Goal: Transaction & Acquisition: Purchase product/service

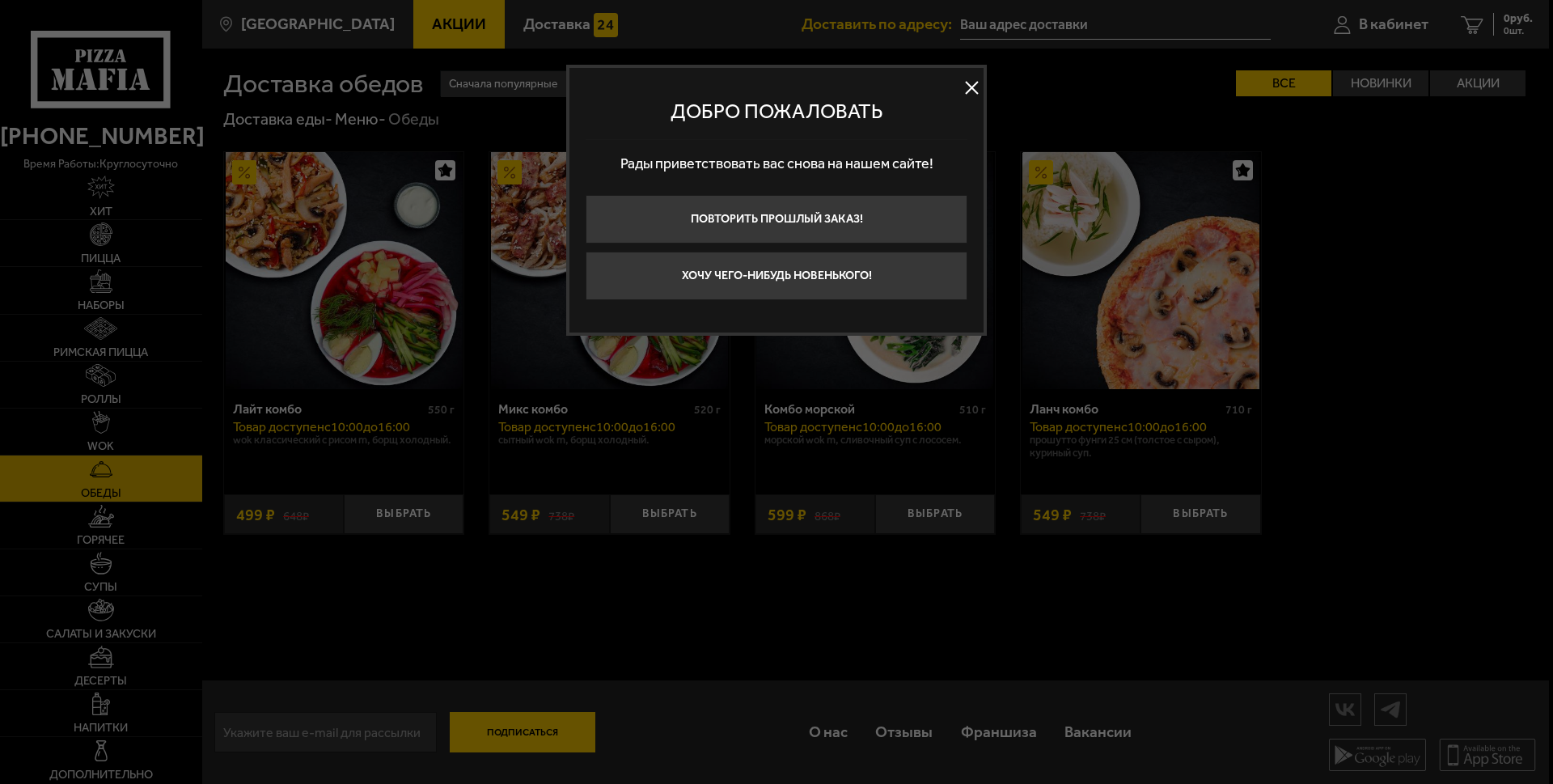
type input "[STREET_ADDRESS]"
click at [726, 290] on button "Хочу чего-нибудь новенького!" at bounding box center [776, 276] width 381 height 49
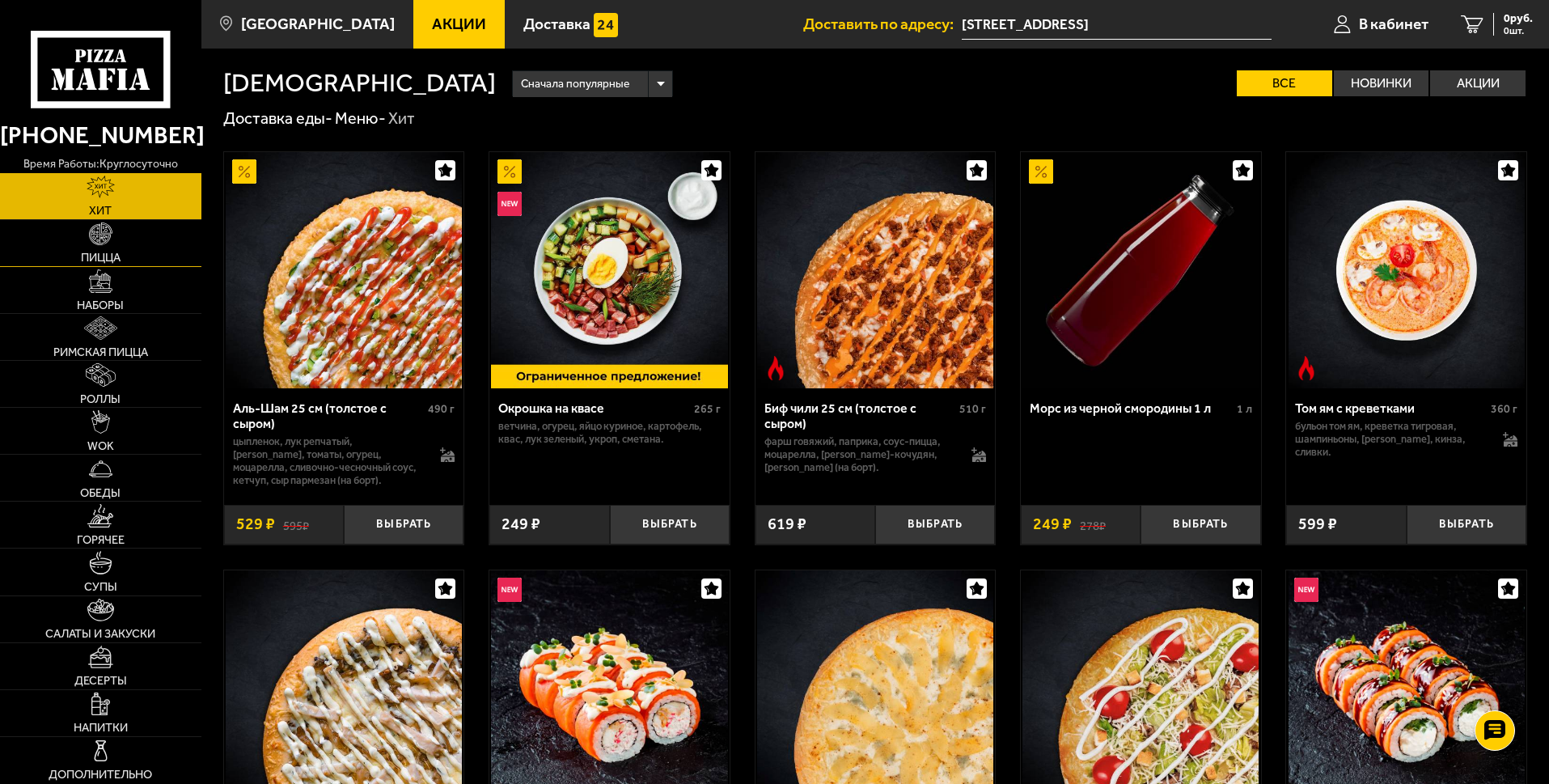
click at [108, 256] on span "Пицца" at bounding box center [100, 258] width 40 height 12
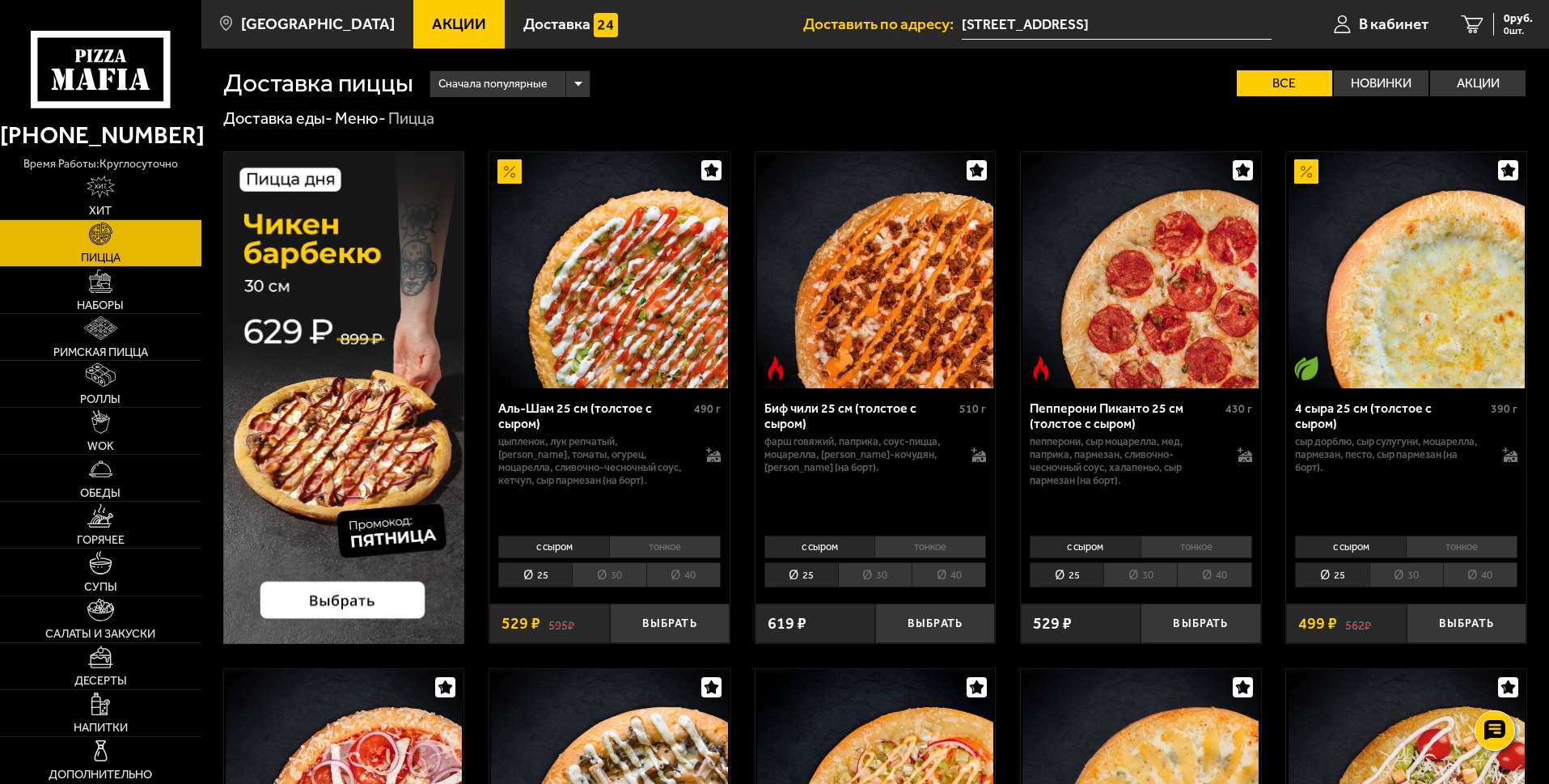
scroll to position [161, 0]
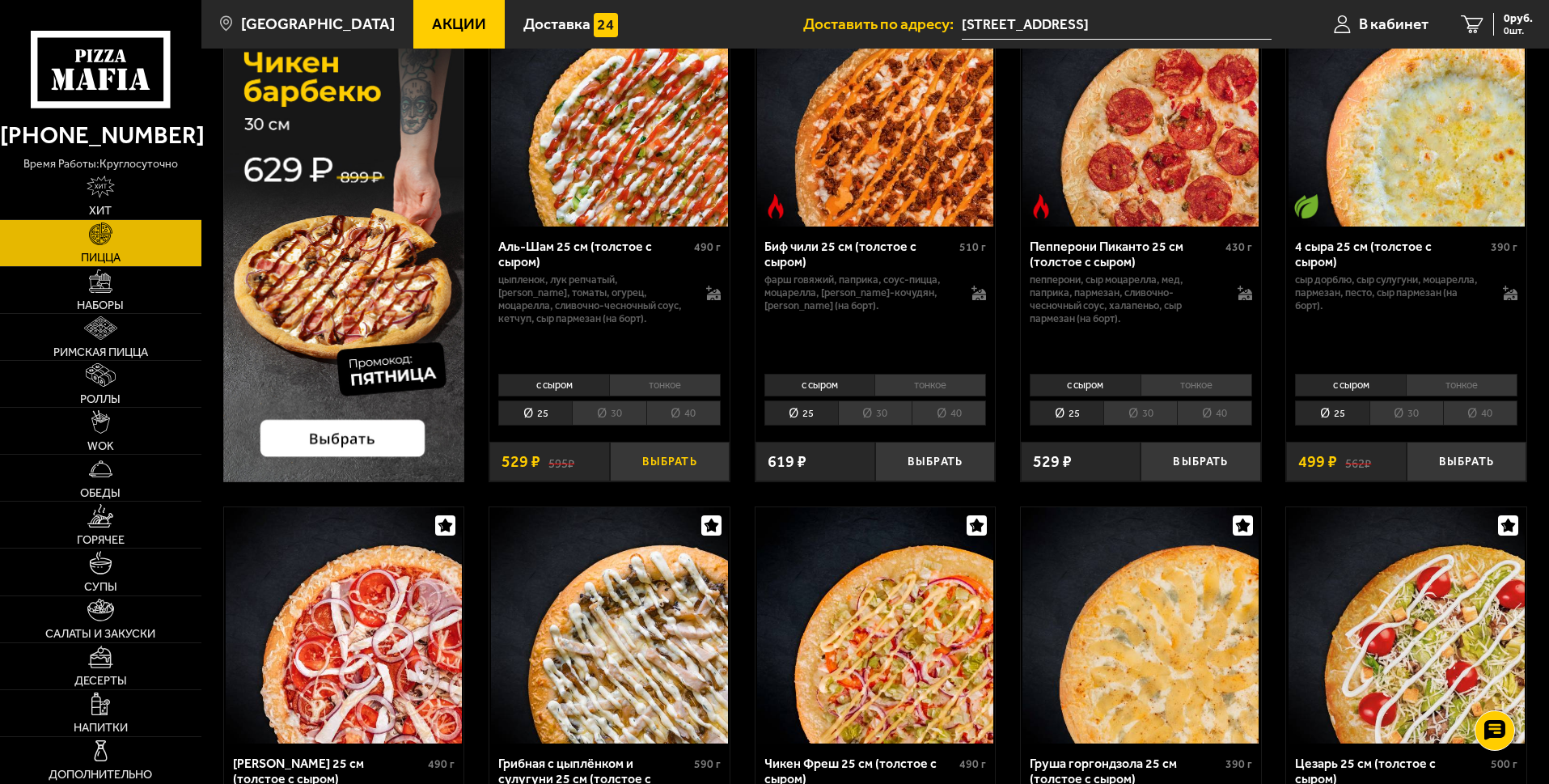
click at [688, 459] on button "Выбрать" at bounding box center [669, 461] width 120 height 40
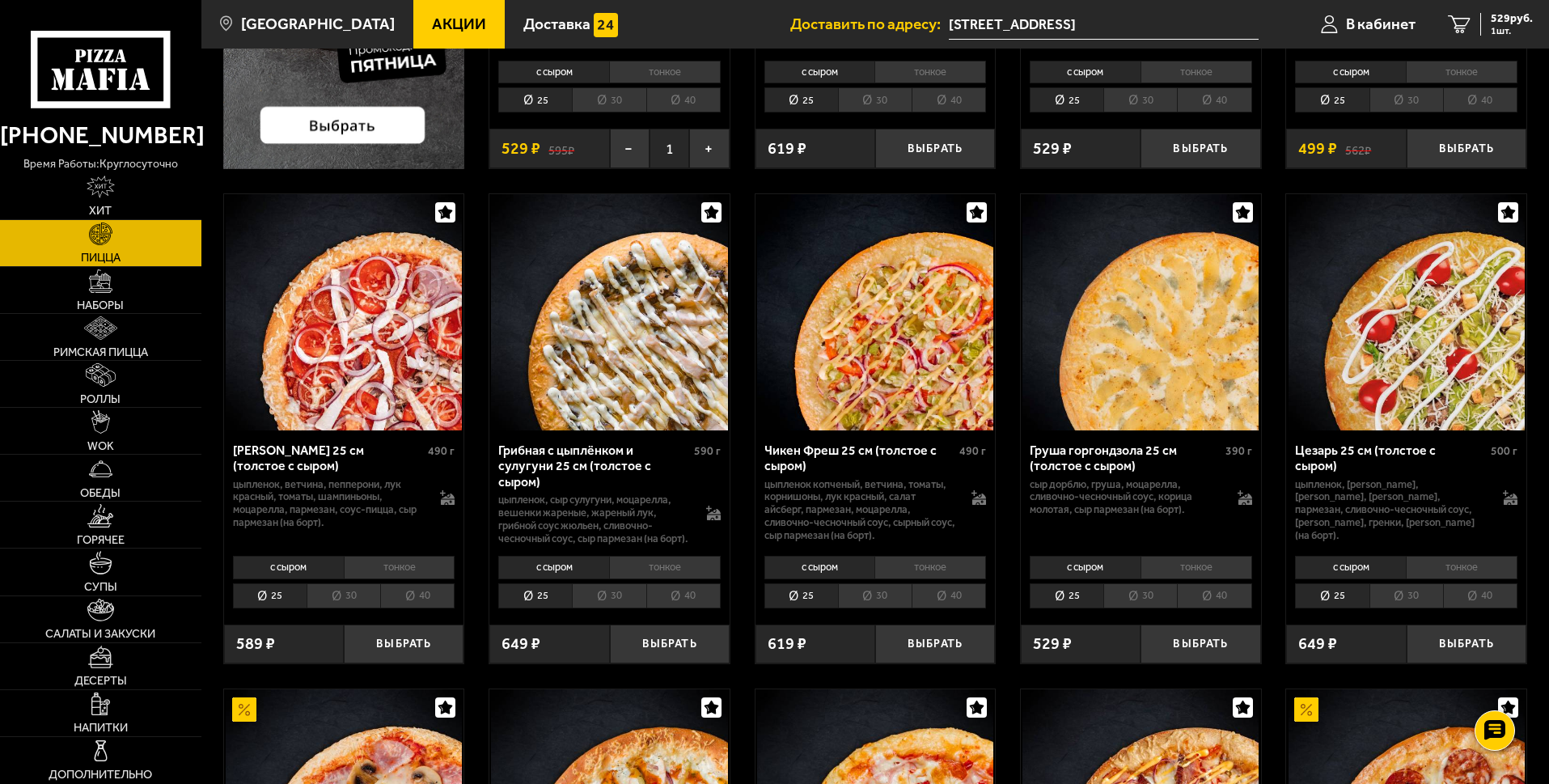
scroll to position [566, 0]
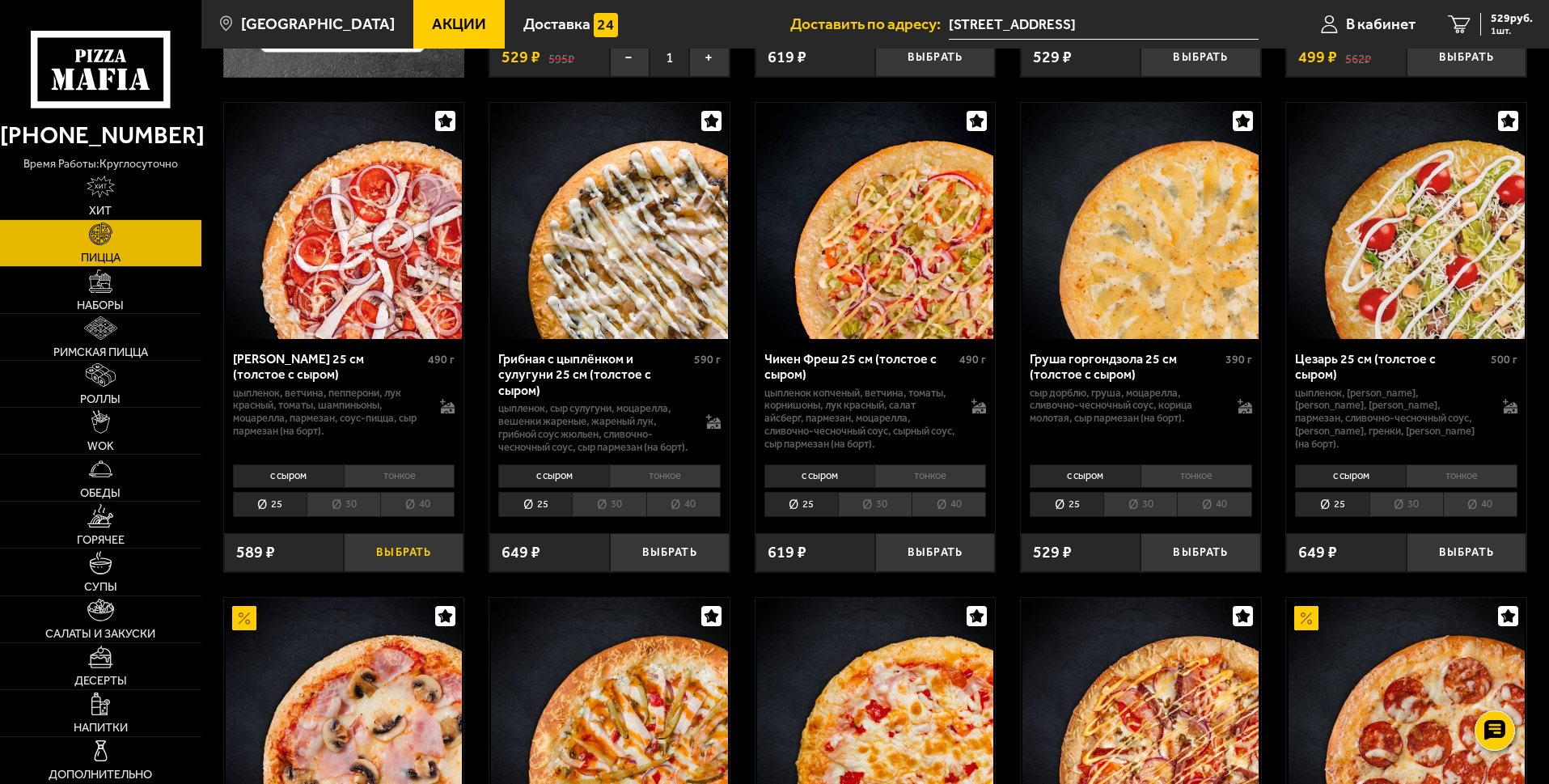
click at [439, 559] on button "Выбрать" at bounding box center [403, 552] width 120 height 40
click at [679, 562] on button "Выбрать" at bounding box center [669, 552] width 120 height 40
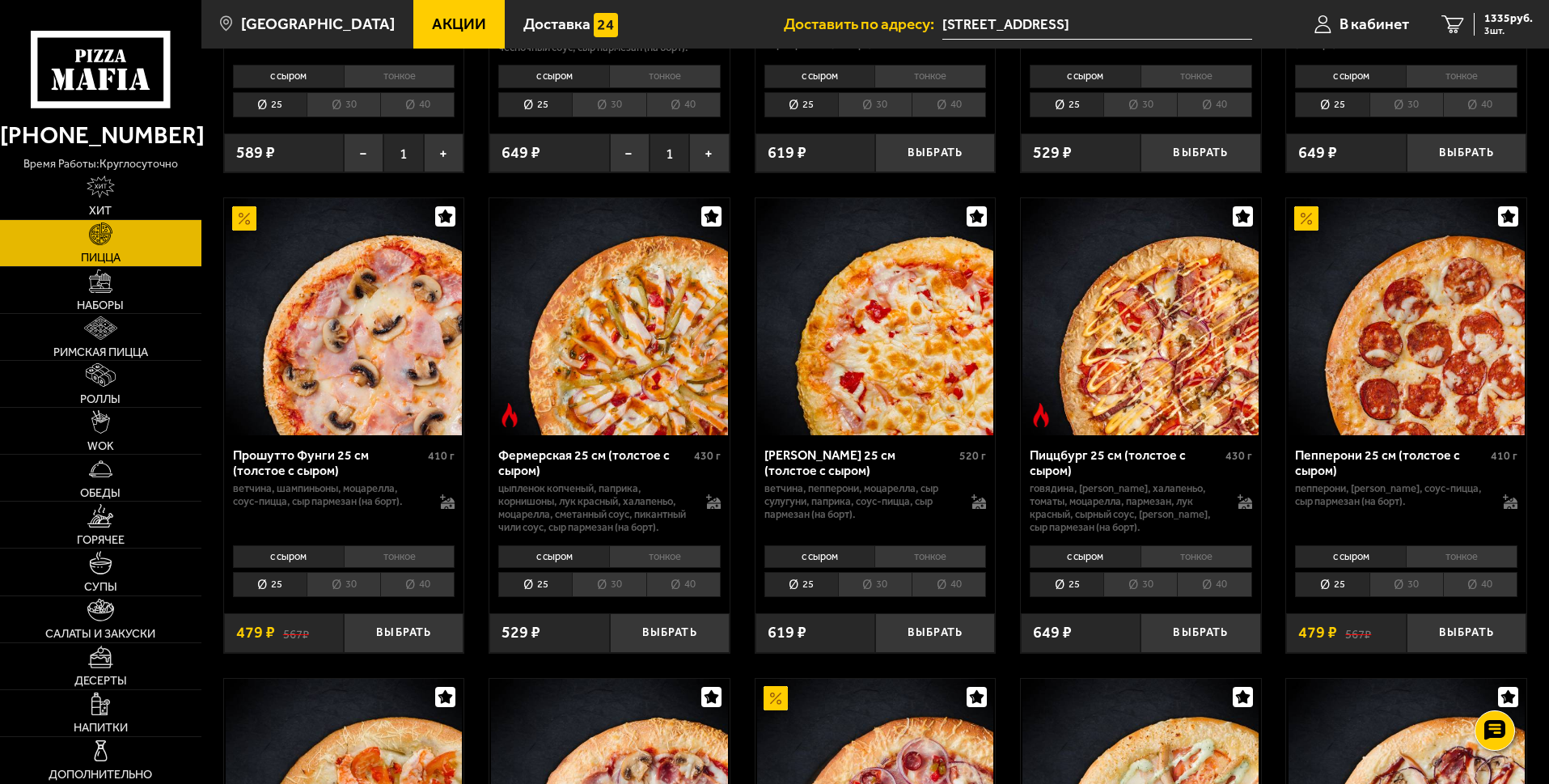
scroll to position [1051, 0]
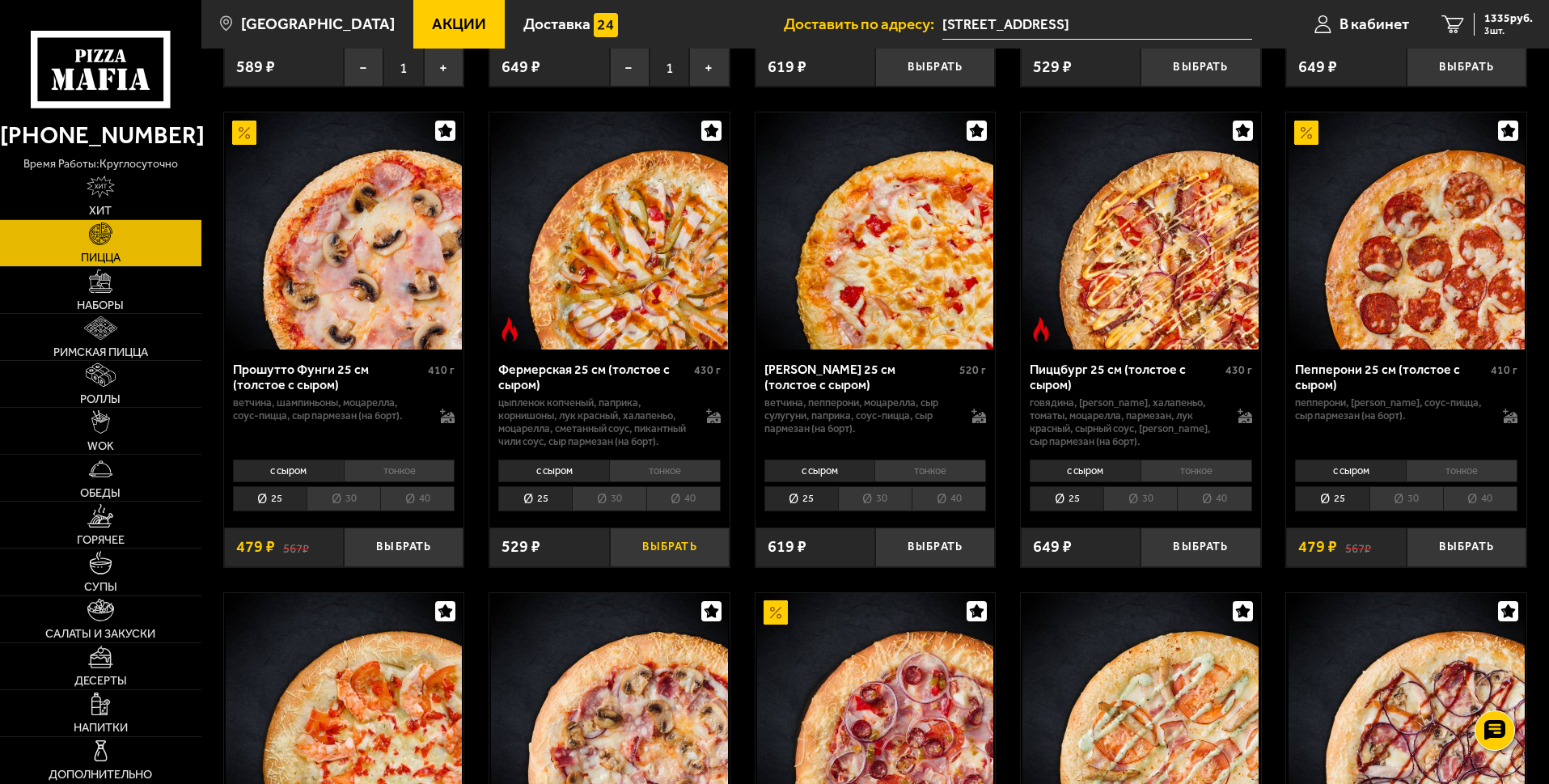
click at [664, 567] on button "Выбрать" at bounding box center [669, 547] width 120 height 40
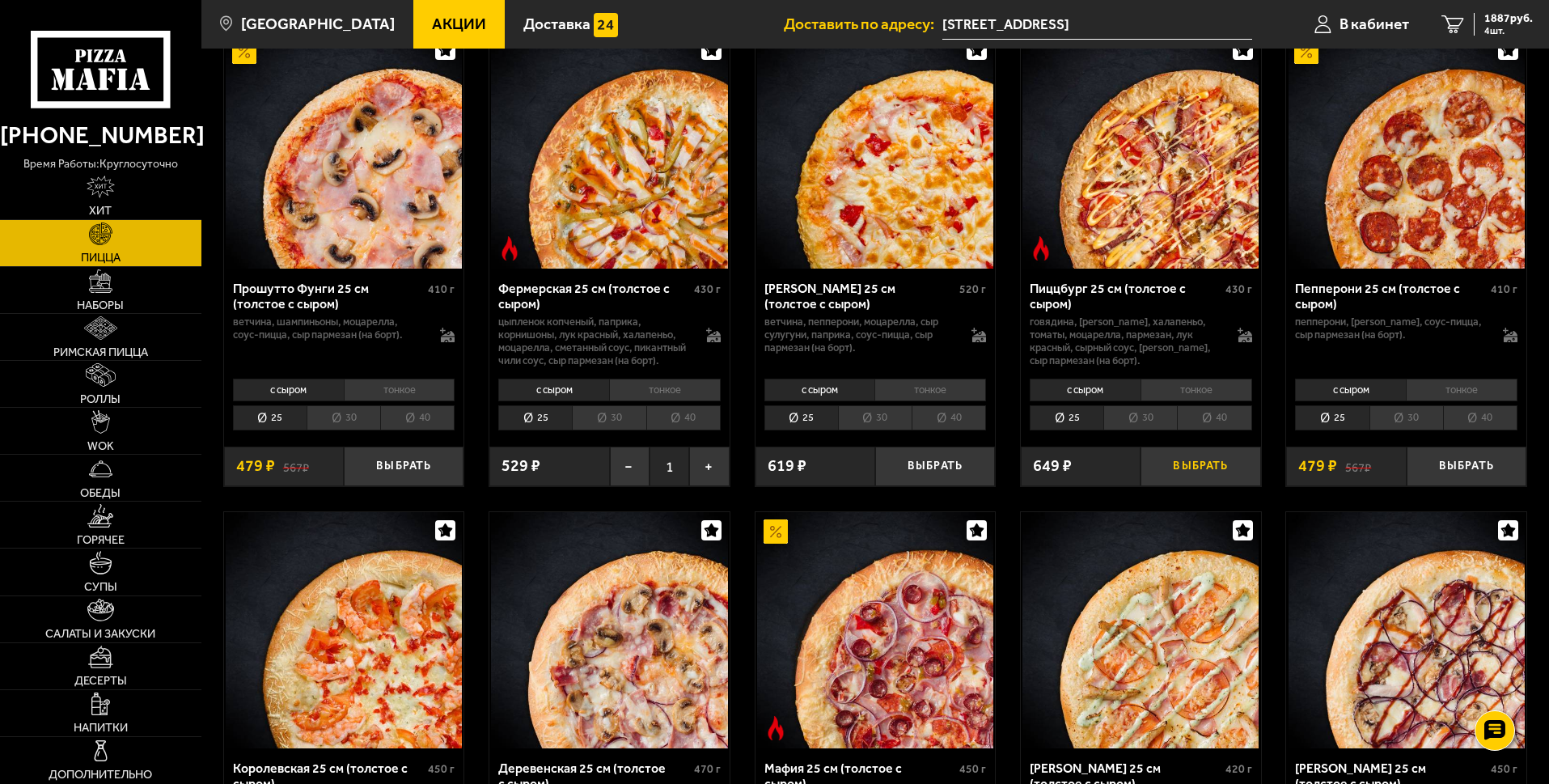
click at [1221, 486] on button "Выбрать" at bounding box center [1200, 466] width 120 height 40
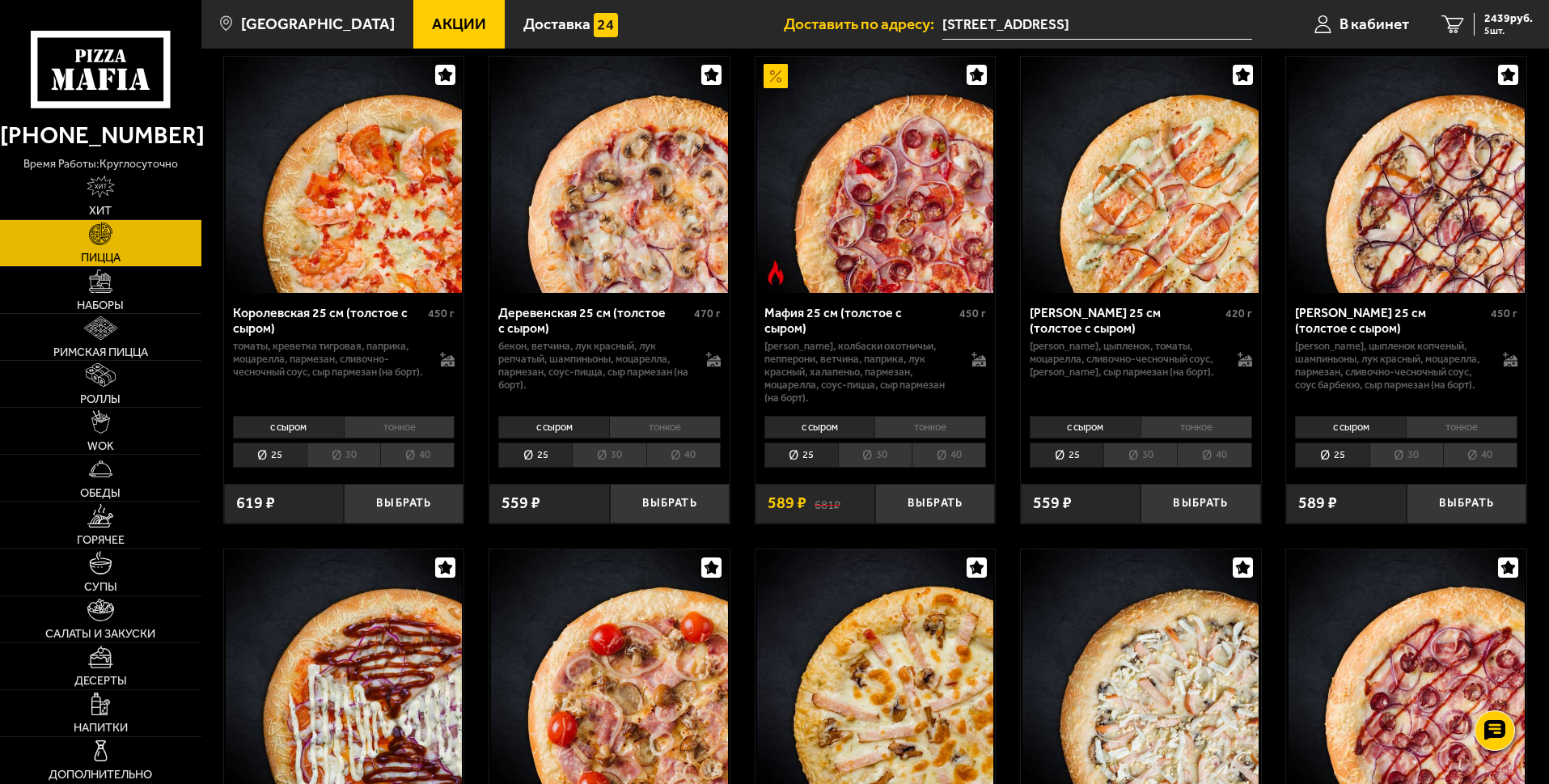
scroll to position [1618, 0]
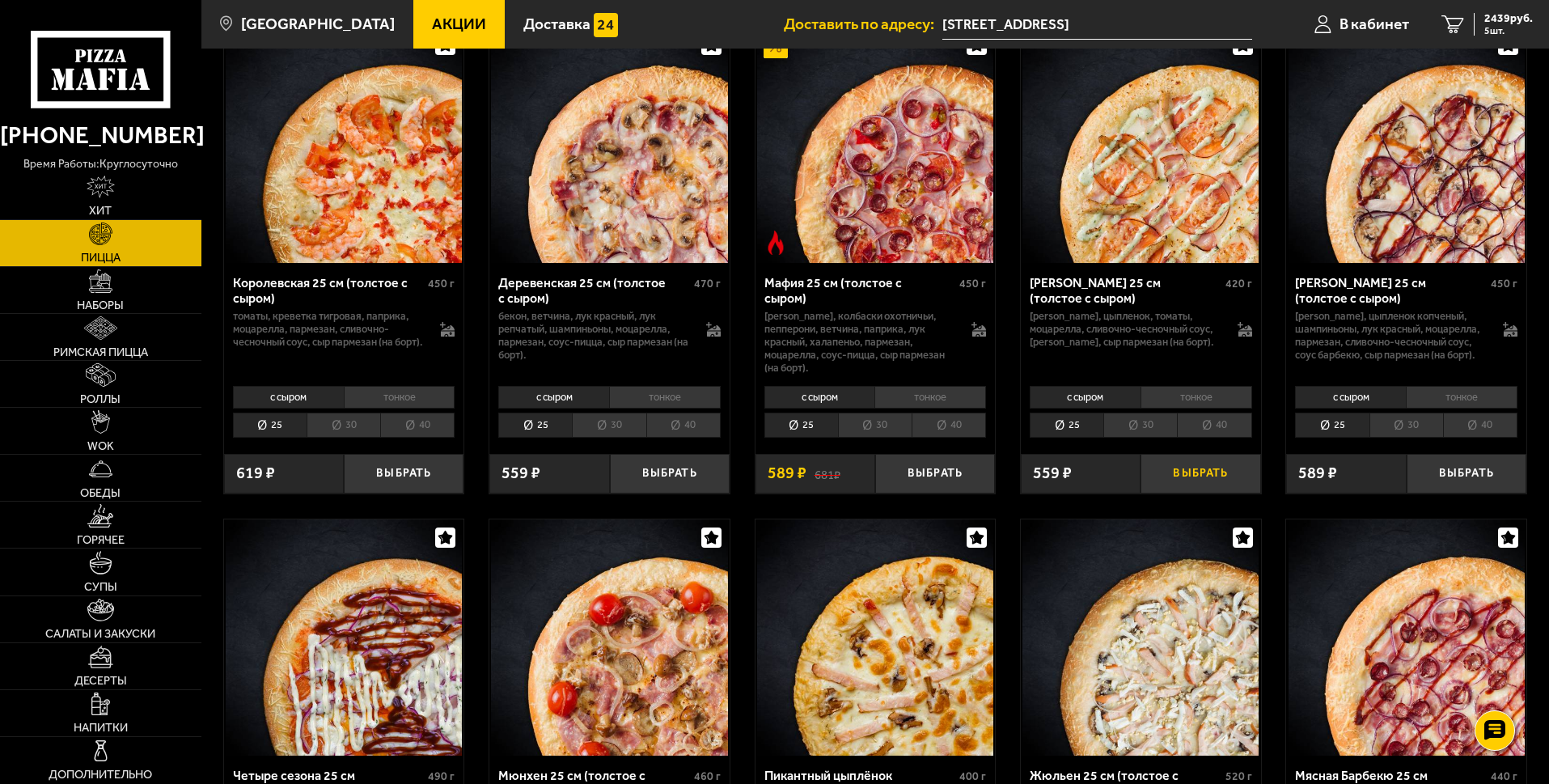
click at [1222, 486] on button "Выбрать" at bounding box center [1200, 473] width 120 height 40
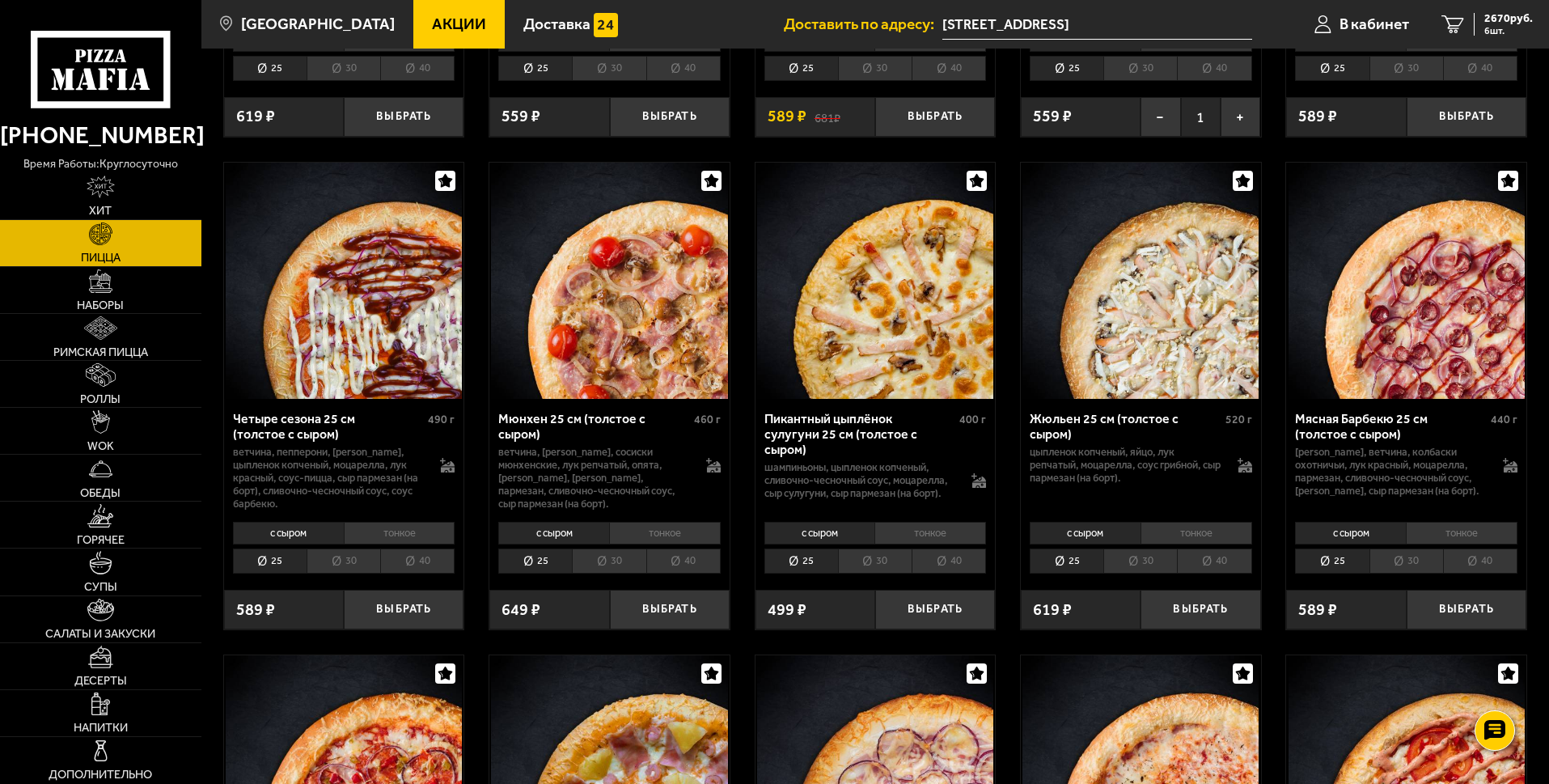
scroll to position [2021, 0]
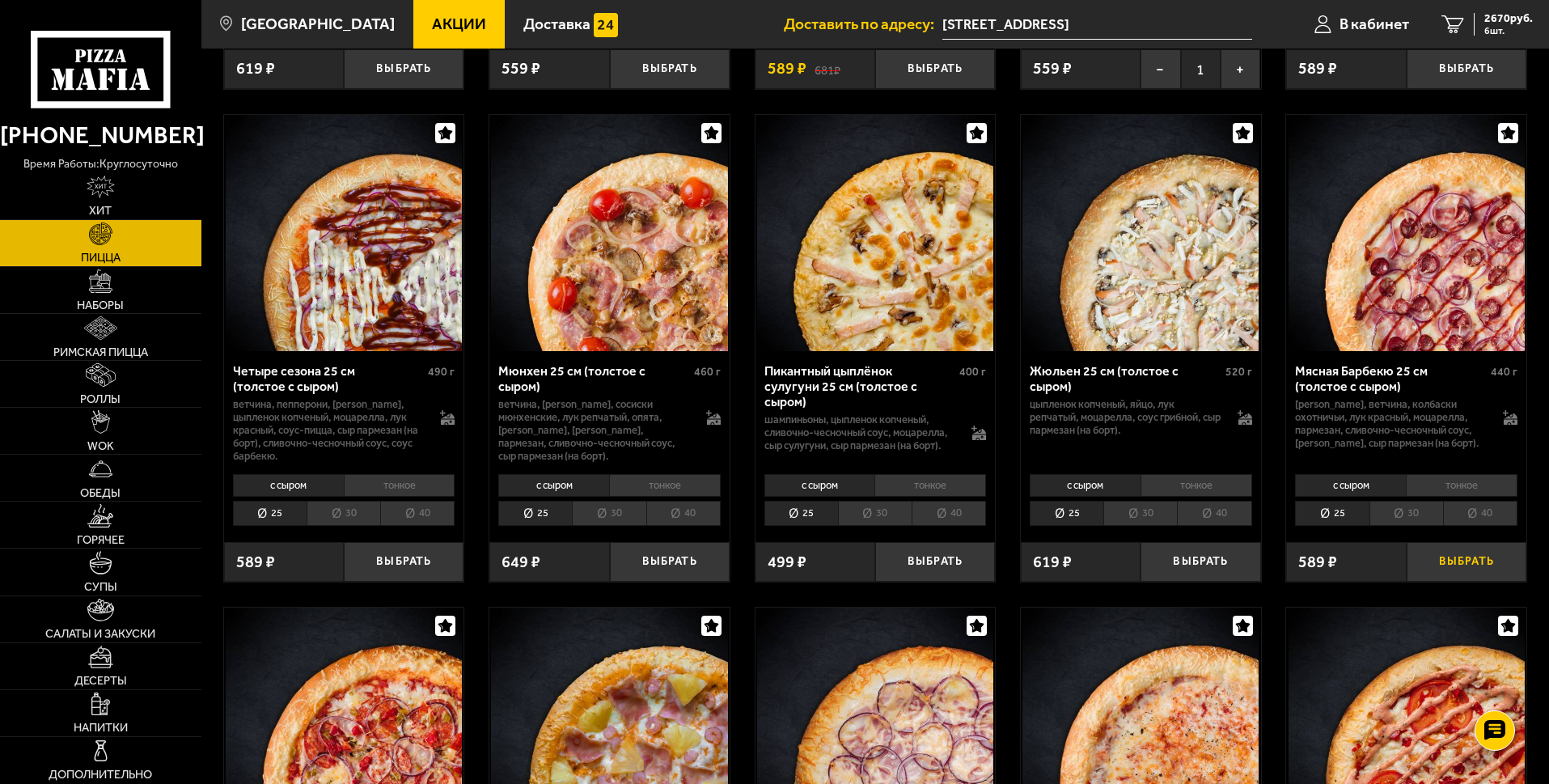
click at [1440, 578] on button "Выбрать" at bounding box center [1466, 561] width 120 height 40
click at [1192, 578] on button "Выбрать" at bounding box center [1200, 561] width 120 height 40
click at [645, 574] on button "Выбрать" at bounding box center [669, 561] width 120 height 40
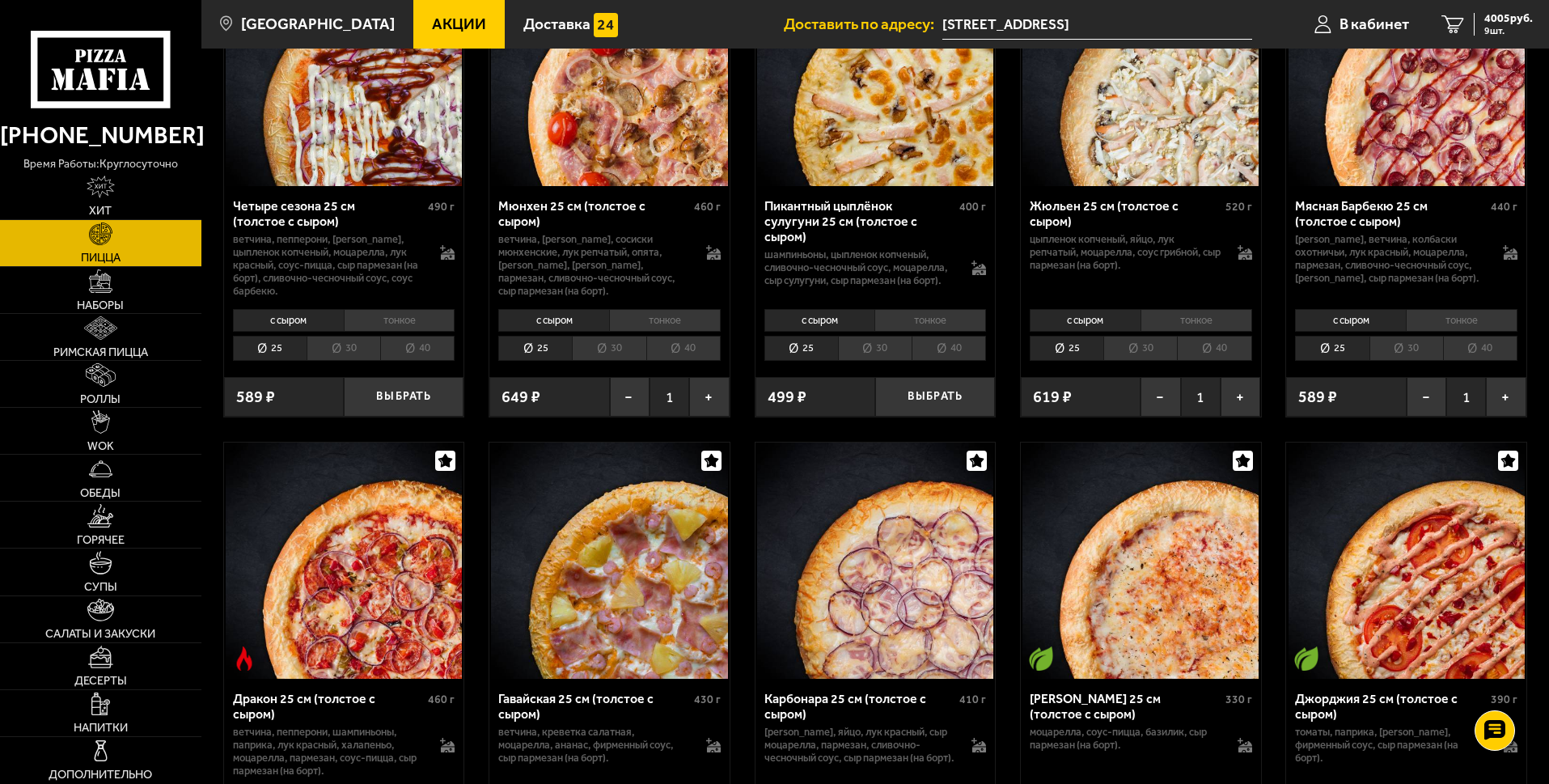
scroll to position [2345, 0]
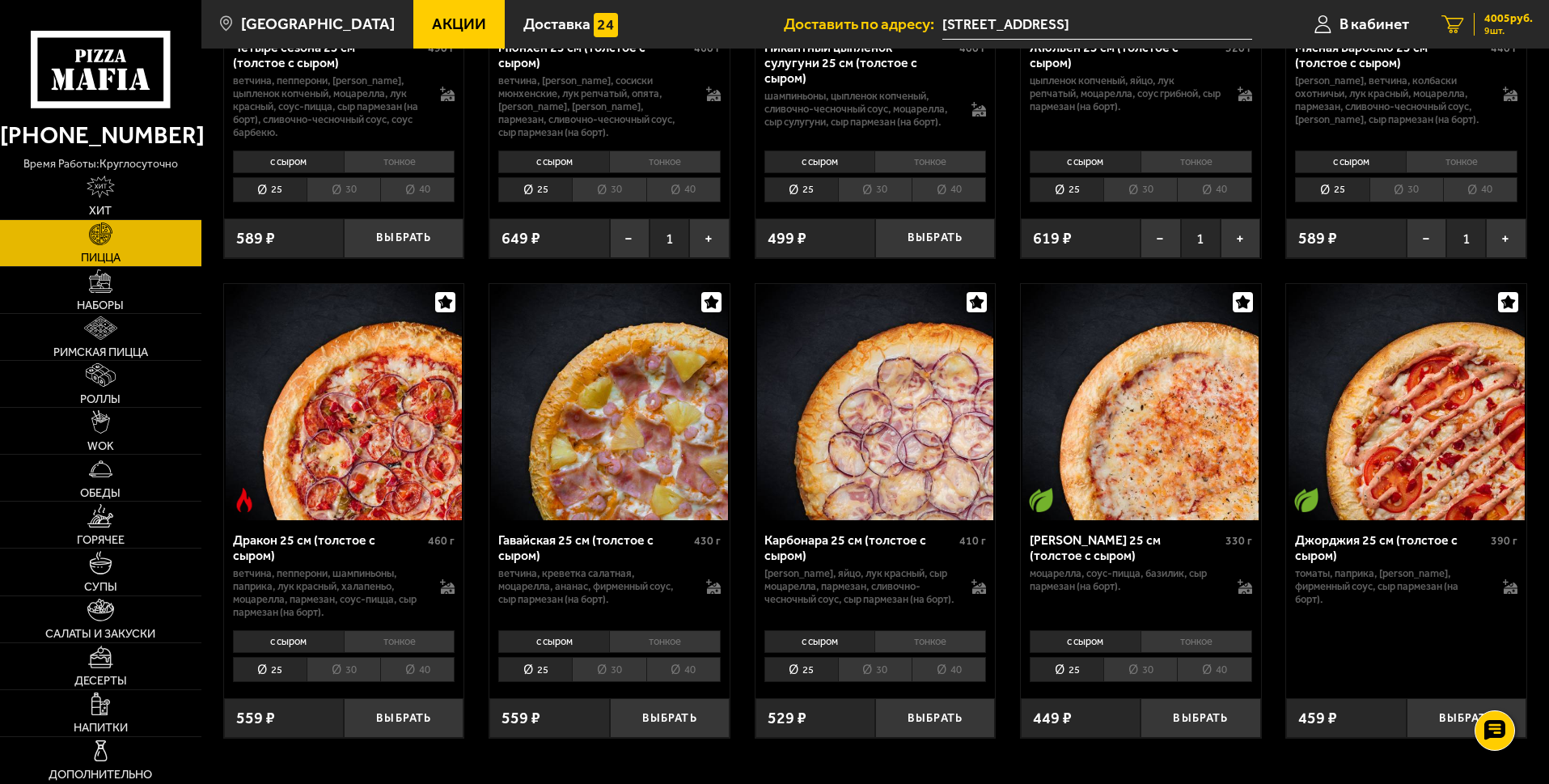
click at [1504, 23] on span "4005 руб." at bounding box center [1508, 18] width 49 height 12
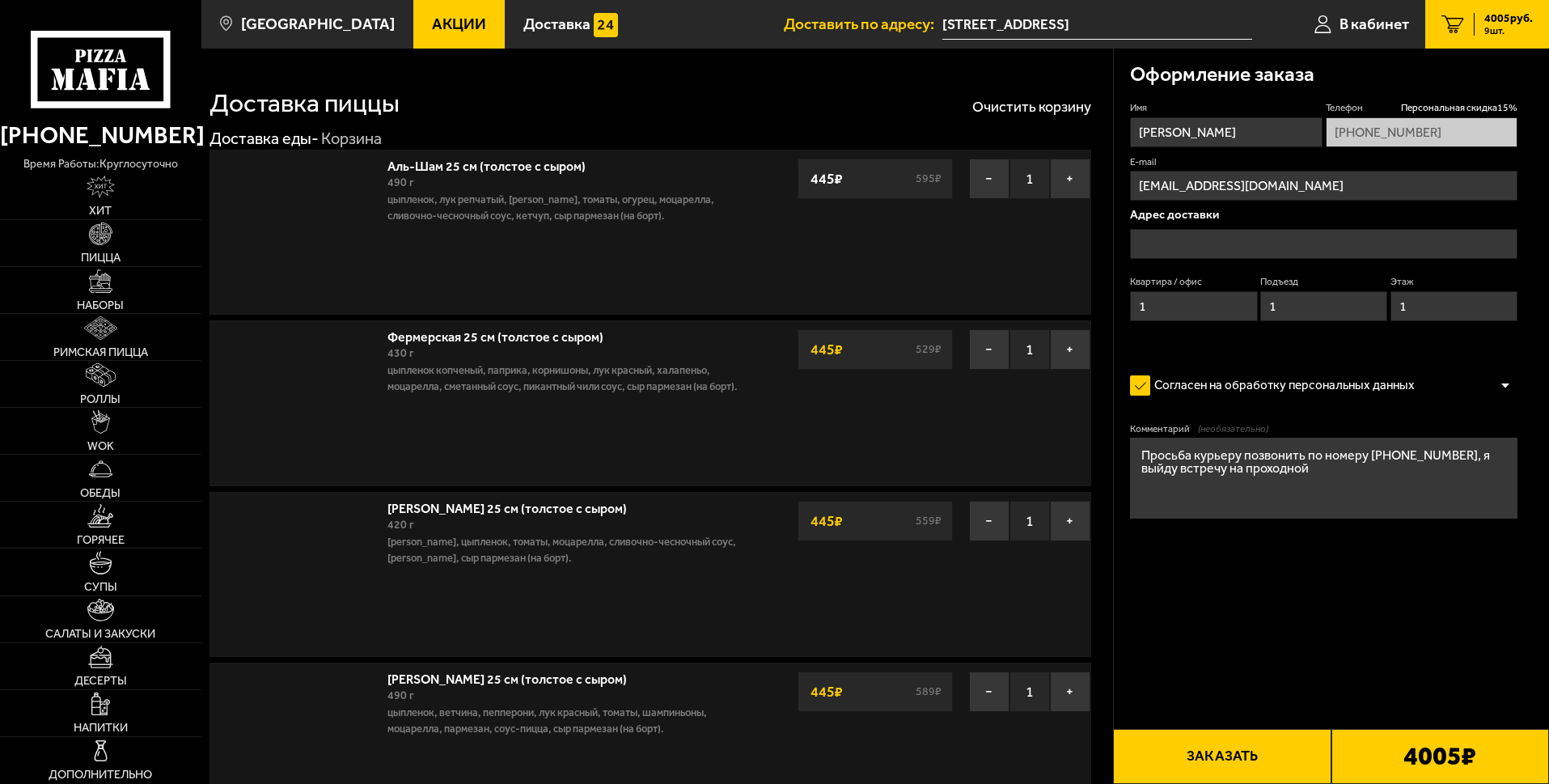
type input "[STREET_ADDRESS]"
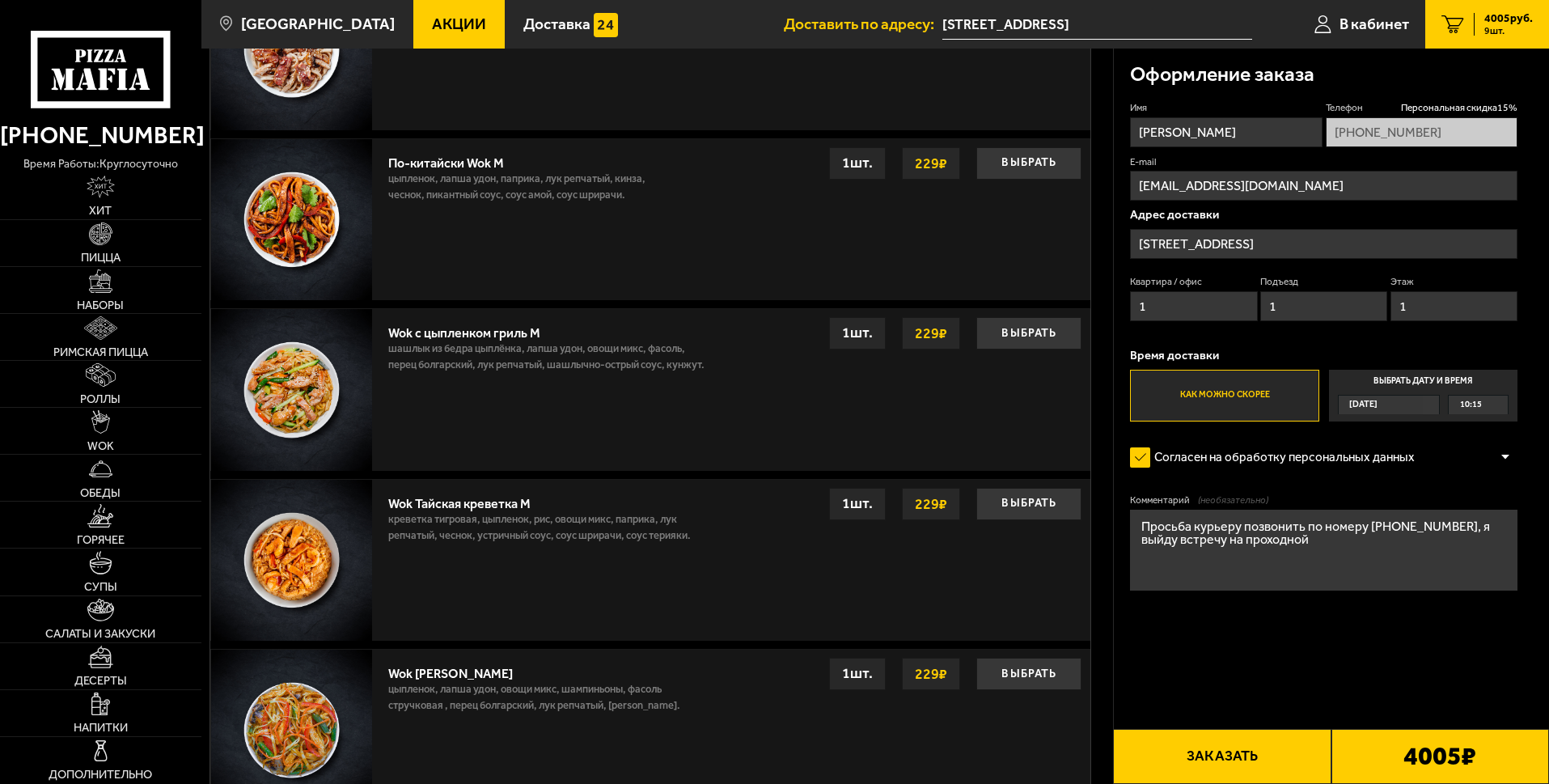
scroll to position [2674, 0]
